Goal: Transaction & Acquisition: Download file/media

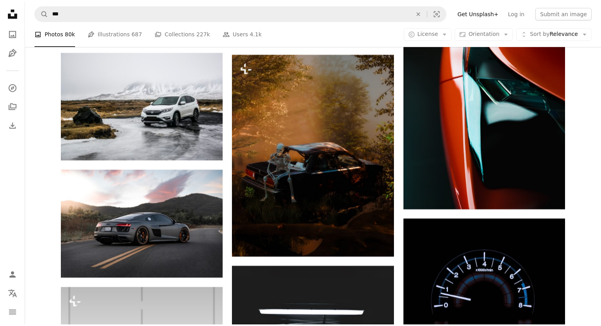
scroll to position [1080, 0]
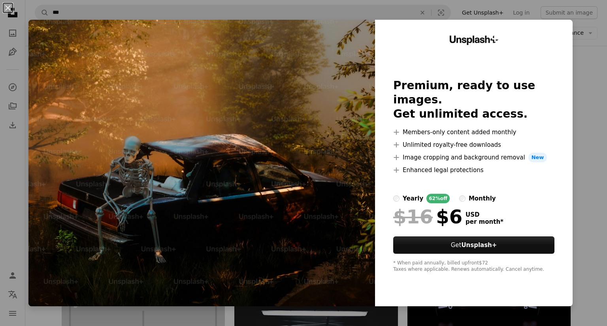
click at [7, 11] on button "An X shape" at bounding box center [7, 7] width 9 height 9
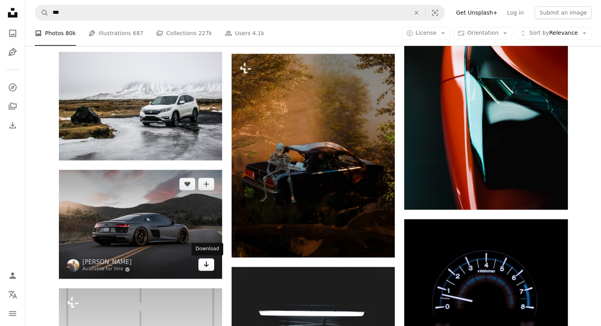
click at [209, 267] on icon "Arrow pointing down" at bounding box center [206, 264] width 6 height 9
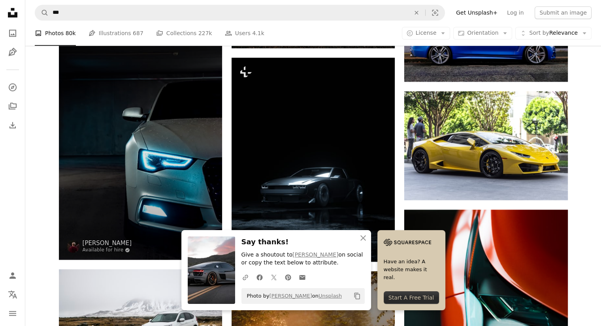
scroll to position [937, 0]
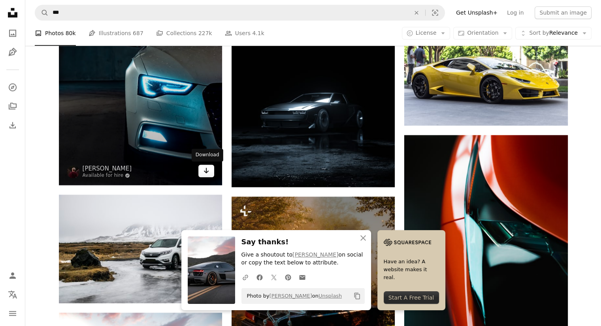
click at [204, 173] on icon "Arrow pointing down" at bounding box center [206, 170] width 6 height 9
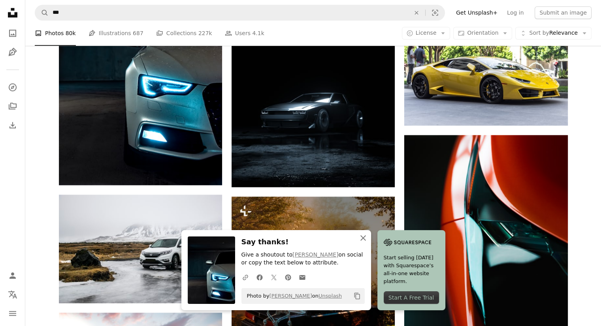
click at [364, 237] on icon "button" at bounding box center [363, 238] width 6 height 6
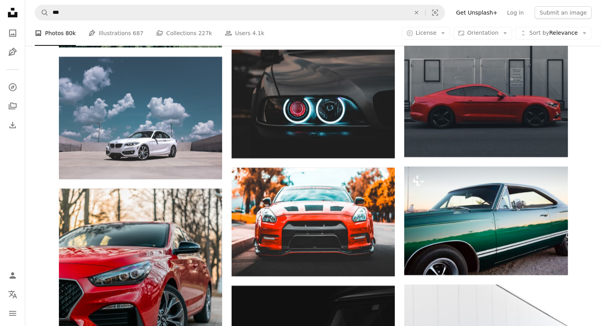
scroll to position [2738, 0]
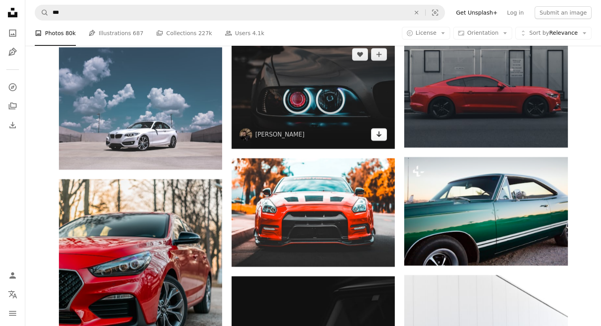
click at [378, 139] on icon "Arrow pointing down" at bounding box center [379, 134] width 6 height 9
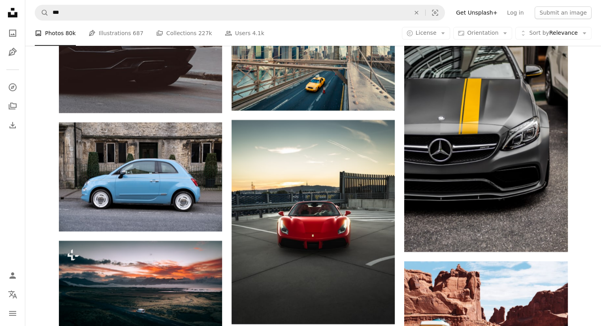
scroll to position [3379, 0]
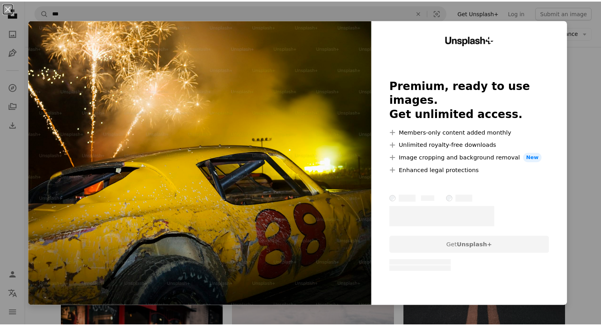
scroll to position [6432, 0]
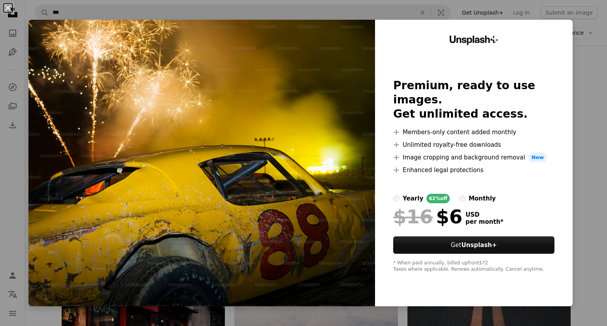
click at [6, 10] on button "An X shape" at bounding box center [7, 7] width 9 height 9
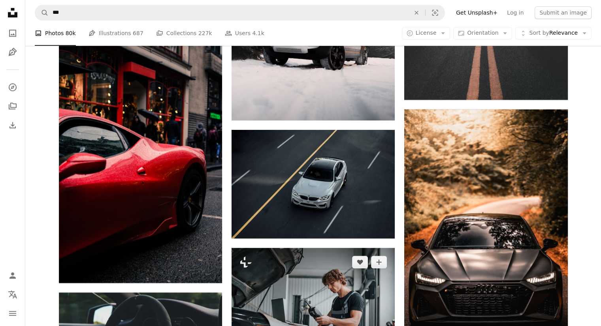
scroll to position [6666, 0]
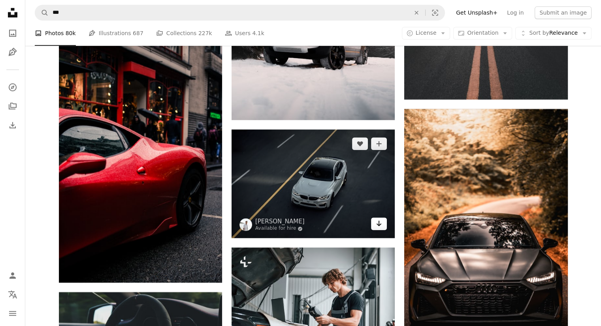
click at [381, 228] on icon "Arrow pointing down" at bounding box center [379, 223] width 6 height 9
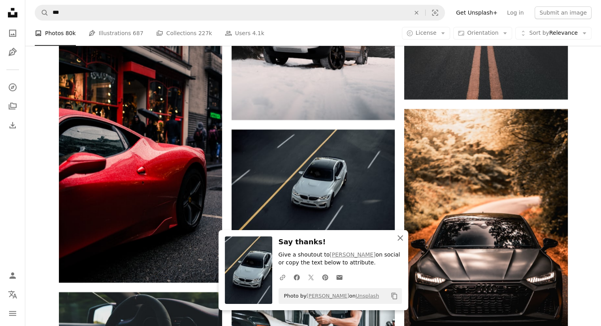
click at [396, 235] on icon "An X shape" at bounding box center [399, 237] width 9 height 9
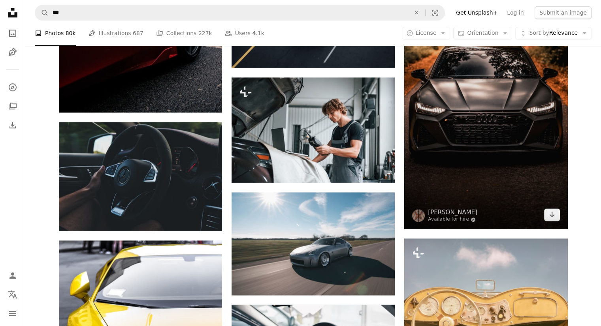
scroll to position [6837, 0]
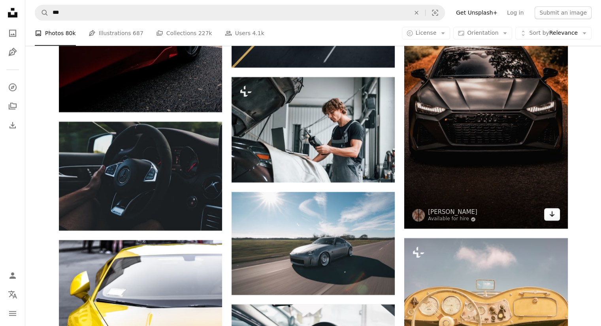
click at [551, 220] on link "Arrow pointing down" at bounding box center [552, 214] width 16 height 13
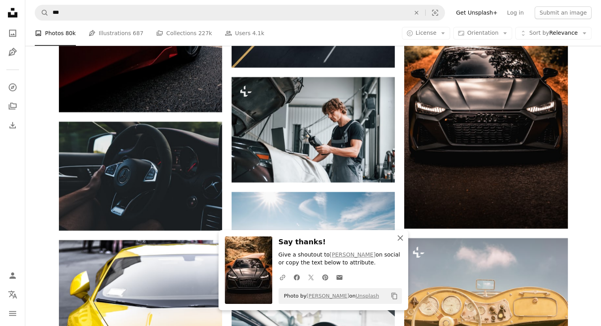
click at [402, 235] on icon "An X shape" at bounding box center [399, 237] width 9 height 9
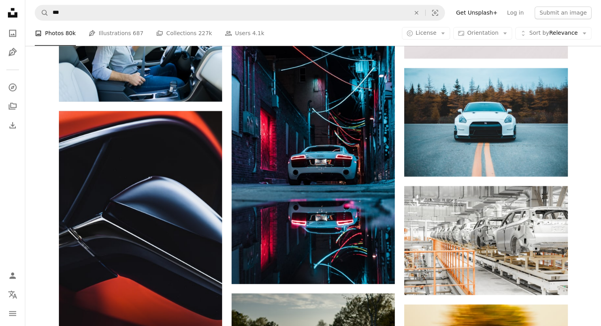
scroll to position [7340, 0]
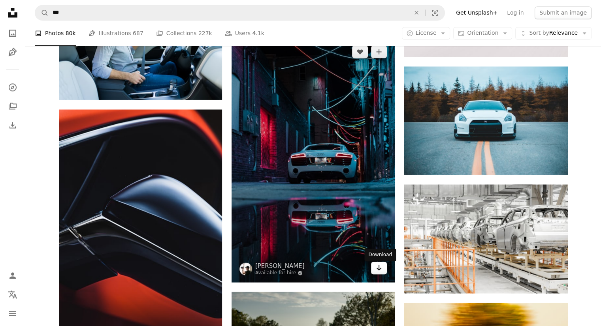
click at [378, 269] on icon "Download" at bounding box center [379, 268] width 5 height 6
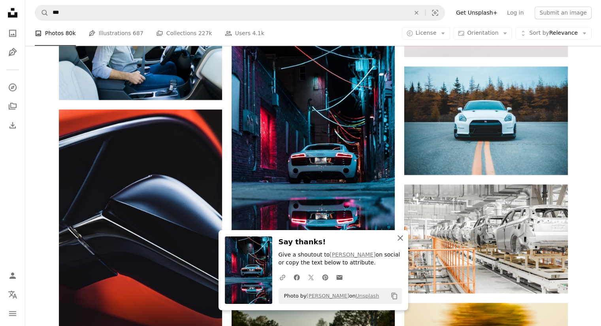
click at [401, 239] on icon "An X shape" at bounding box center [399, 237] width 9 height 9
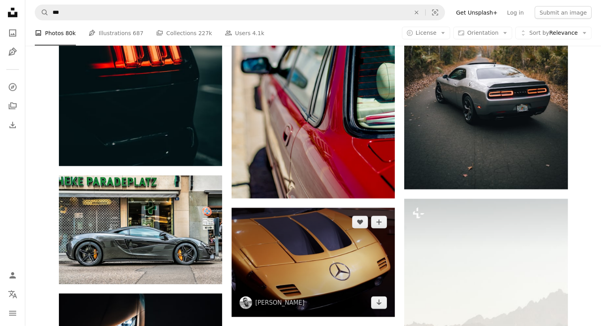
scroll to position [7982, 0]
